Goal: Navigation & Orientation: Find specific page/section

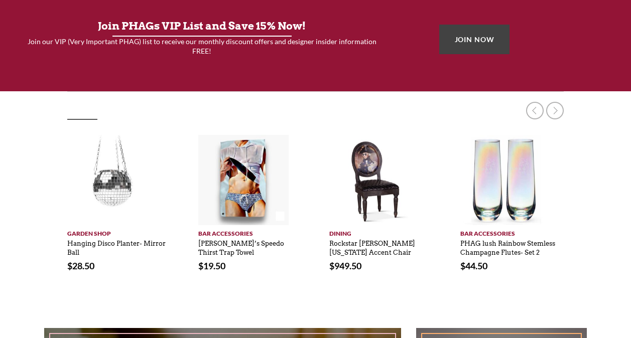
scroll to position [296, 0]
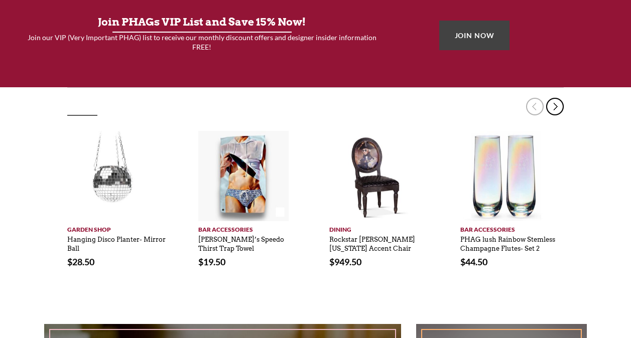
click at [558, 108] on link at bounding box center [555, 107] width 18 height 18
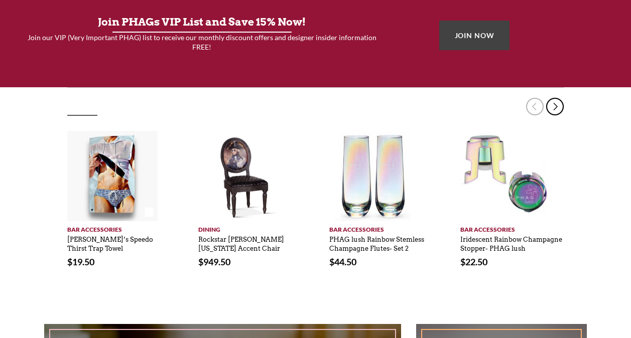
click at [558, 108] on link at bounding box center [555, 107] width 18 height 18
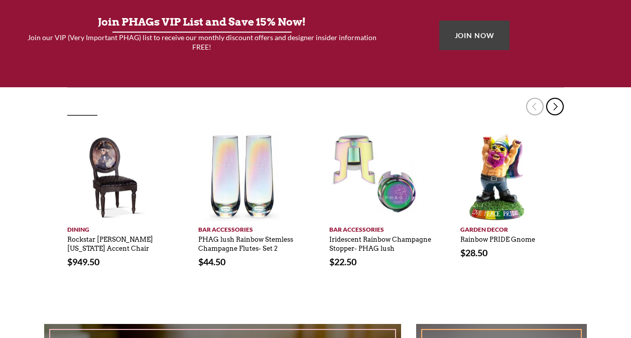
click at [558, 108] on link at bounding box center [555, 107] width 18 height 18
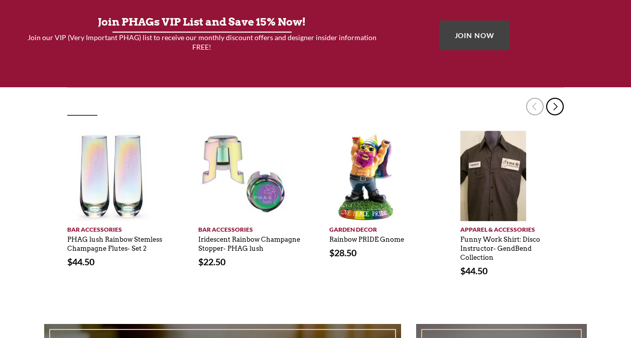
click at [558, 108] on link at bounding box center [555, 107] width 18 height 18
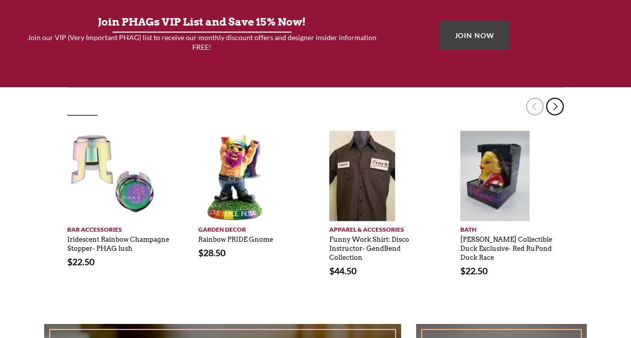
click at [558, 108] on link at bounding box center [555, 107] width 18 height 18
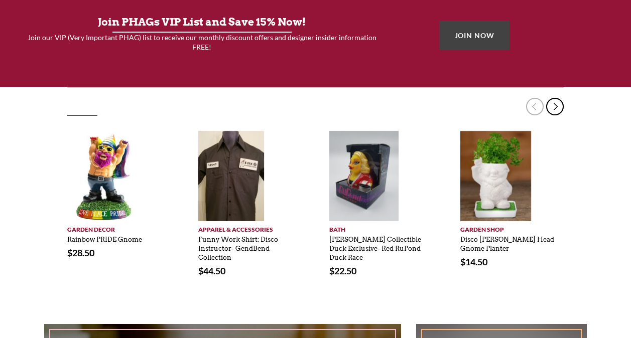
click at [558, 108] on link at bounding box center [555, 107] width 18 height 18
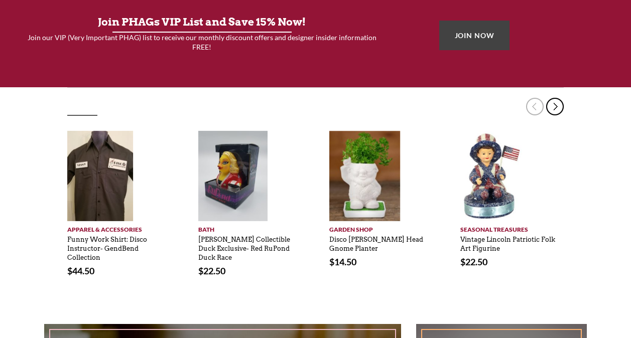
click at [558, 108] on link at bounding box center [555, 107] width 18 height 18
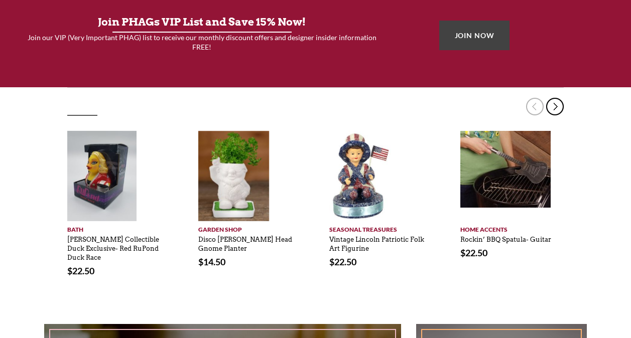
click at [558, 108] on link at bounding box center [555, 107] width 18 height 18
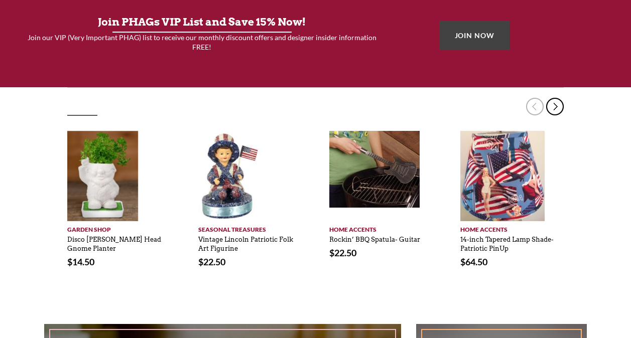
click at [558, 108] on link at bounding box center [555, 107] width 18 height 18
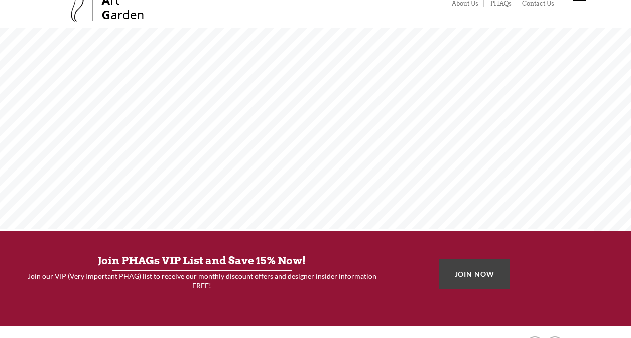
scroll to position [0, 0]
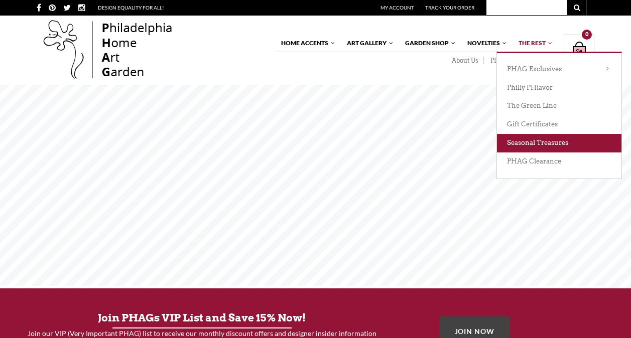
click at [531, 148] on link "Seasonal Treasures" at bounding box center [559, 143] width 124 height 19
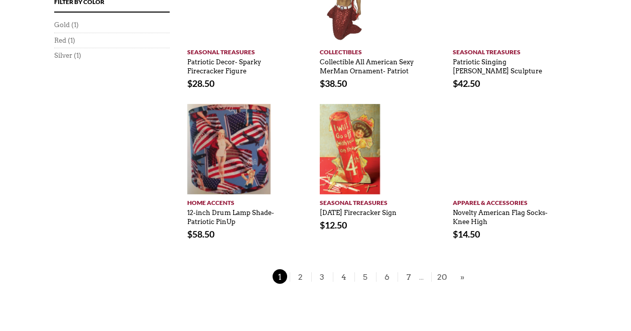
scroll to position [814, 0]
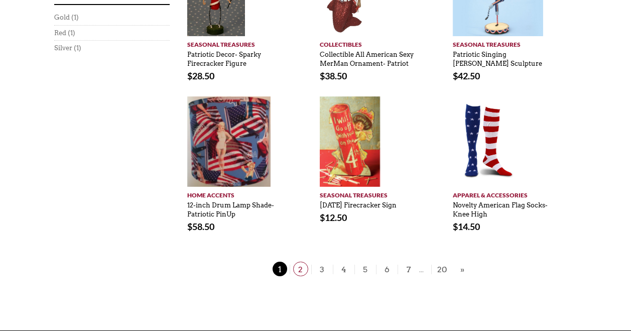
click at [297, 269] on span "2" at bounding box center [300, 268] width 15 height 15
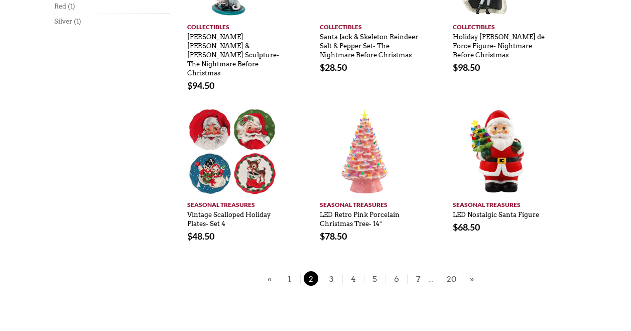
scroll to position [726, 0]
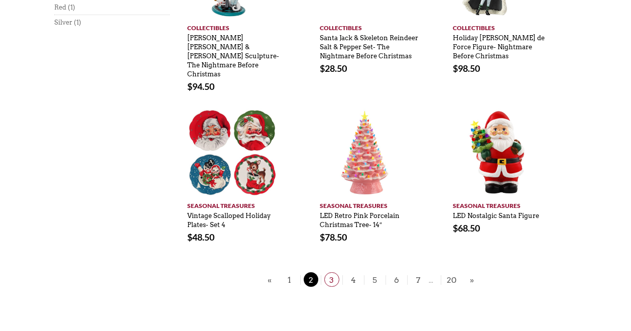
click at [328, 272] on span "3" at bounding box center [331, 279] width 15 height 15
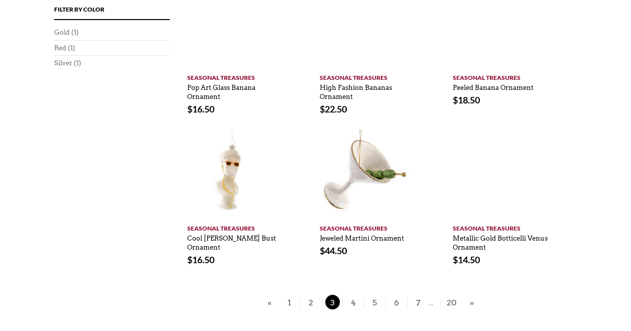
scroll to position [706, 0]
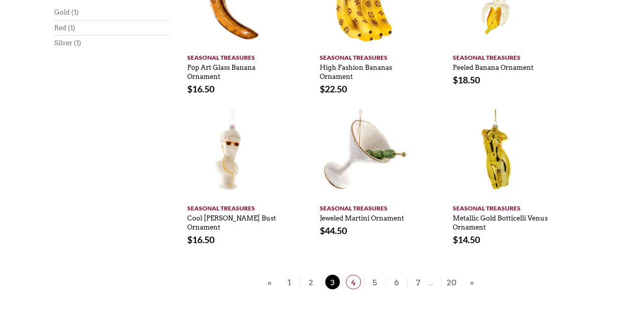
click at [357, 274] on span "4" at bounding box center [353, 281] width 15 height 15
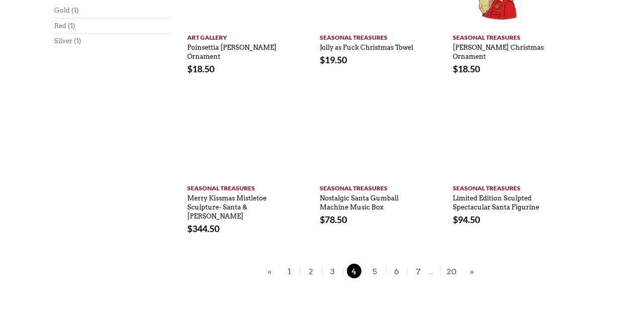
scroll to position [718, 0]
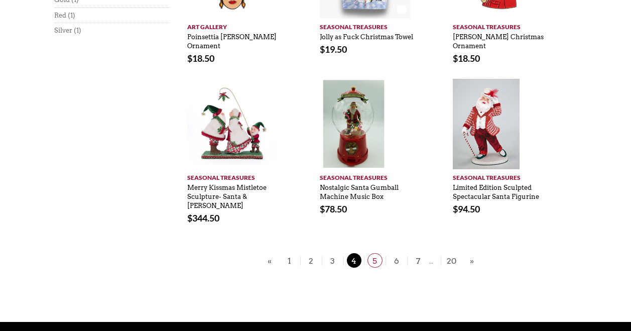
click at [372, 253] on span "5" at bounding box center [374, 260] width 15 height 15
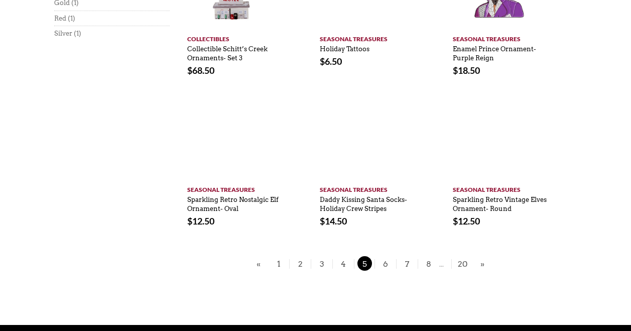
scroll to position [717, 0]
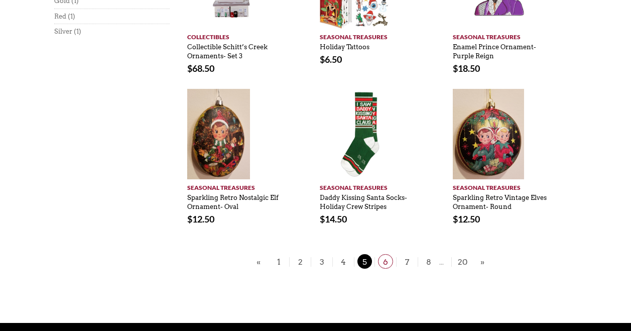
click at [380, 254] on span "6" at bounding box center [385, 261] width 15 height 15
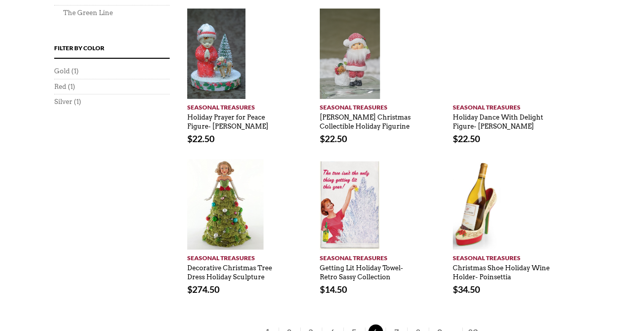
scroll to position [651, 0]
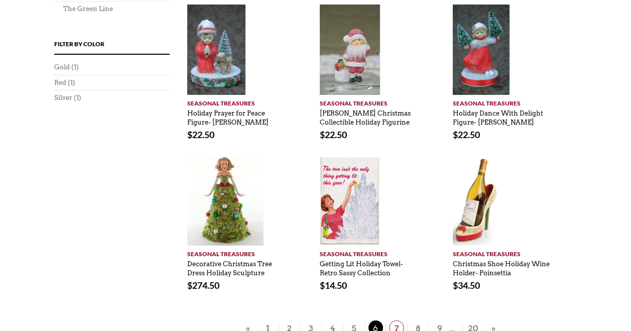
click at [398, 320] on span "7" at bounding box center [396, 327] width 15 height 15
